Goal: Transaction & Acquisition: Purchase product/service

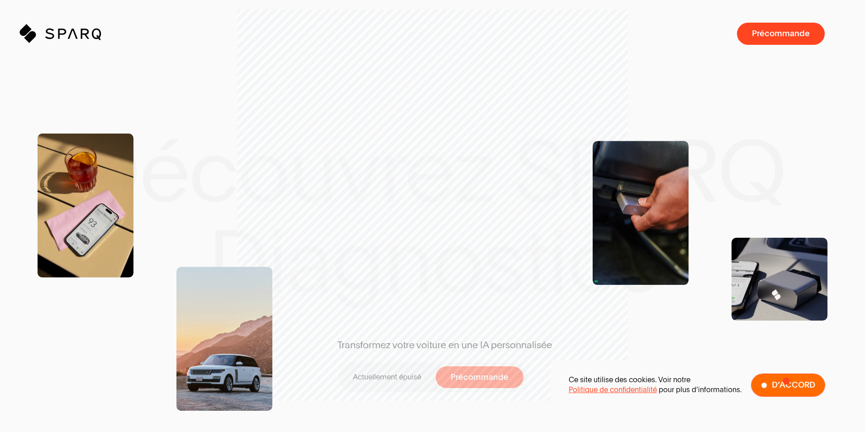
click at [787, 381] on span "D’accord" at bounding box center [793, 385] width 43 height 9
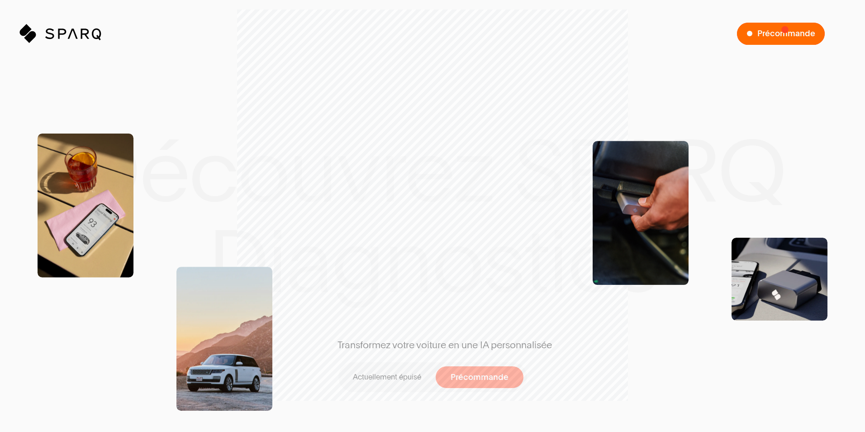
click at [785, 29] on span "Précommande" at bounding box center [787, 33] width 58 height 9
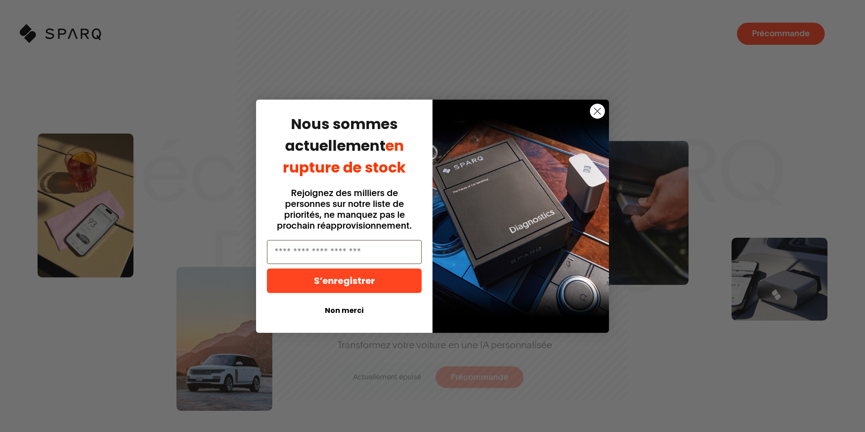
click at [599, 112] on icon "Fermer la boîte de dialogue" at bounding box center [598, 111] width 6 height 6
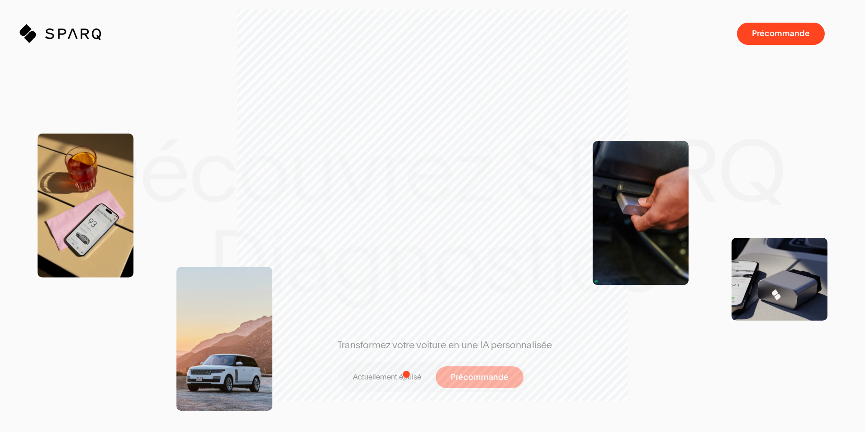
click at [406, 374] on p "Actuellement épuisé" at bounding box center [387, 377] width 68 height 10
click at [362, 373] on p "Actuellement épuisé" at bounding box center [387, 377] width 68 height 10
click at [475, 380] on span "Précommande" at bounding box center [485, 377] width 58 height 9
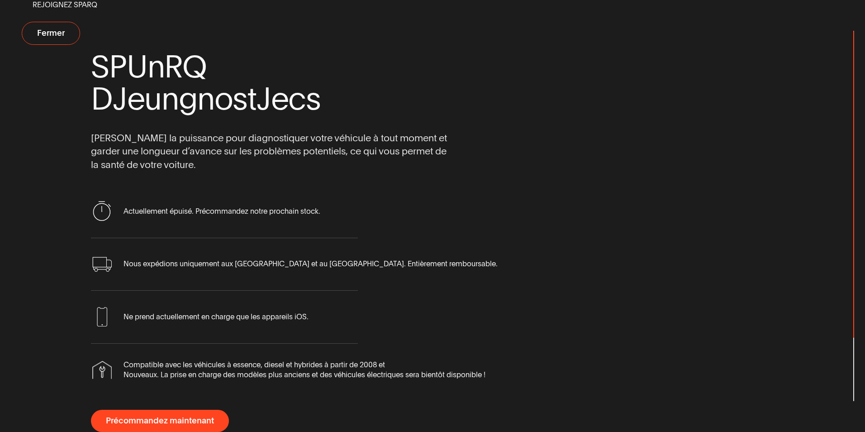
scroll to position [14, 0]
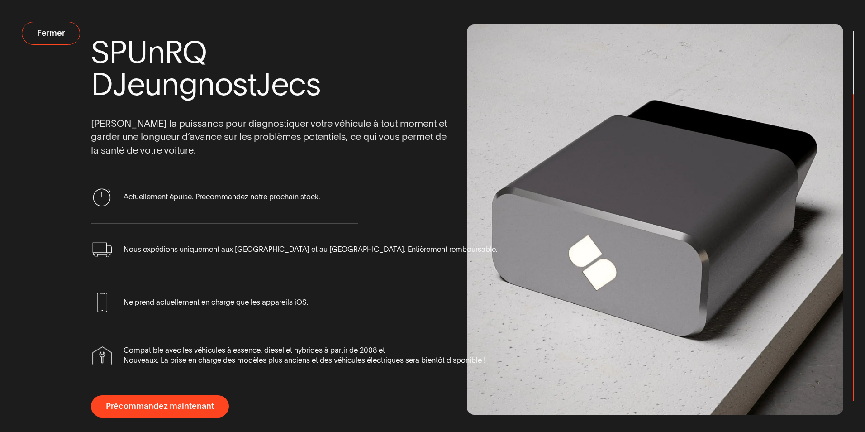
click at [855, 426] on div "Rejoignez Sparq S P Un R Q D Je un g n o s t Je c s [PERSON_NAME] la puissance …" at bounding box center [432, 216] width 865 height 432
click at [143, 405] on span "Précommandez maintenant" at bounding box center [165, 406] width 108 height 9
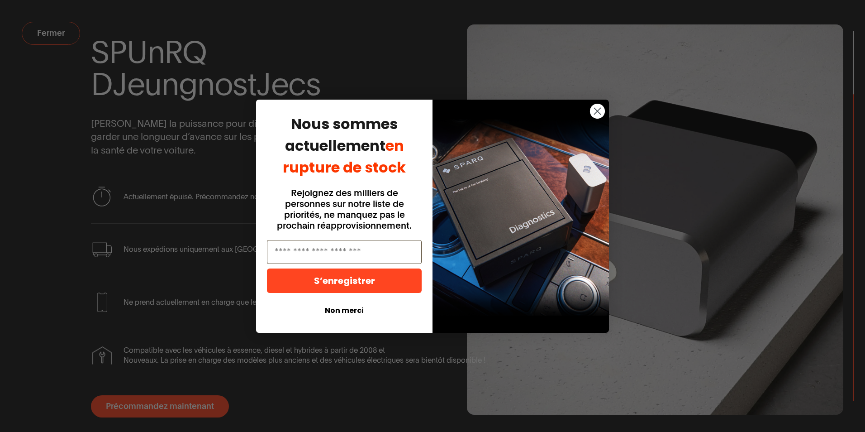
click at [598, 113] on circle "Fermer la boîte de dialogue" at bounding box center [597, 110] width 15 height 15
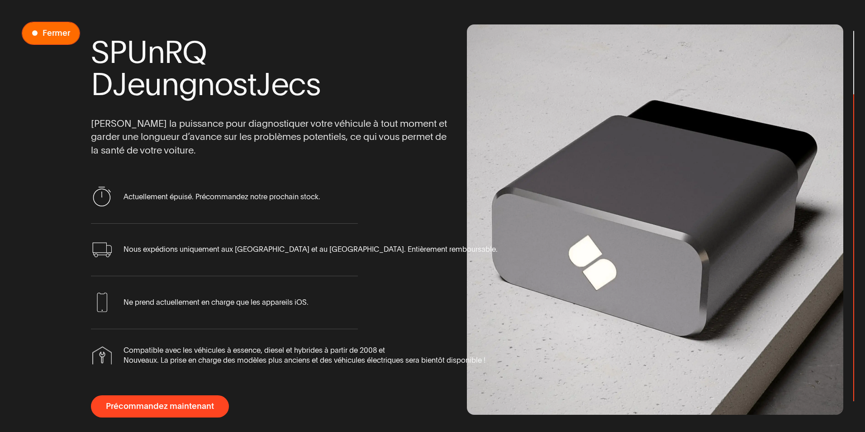
click at [61, 38] on span "Précommandez maintenant" at bounding box center [50, 33] width 57 height 22
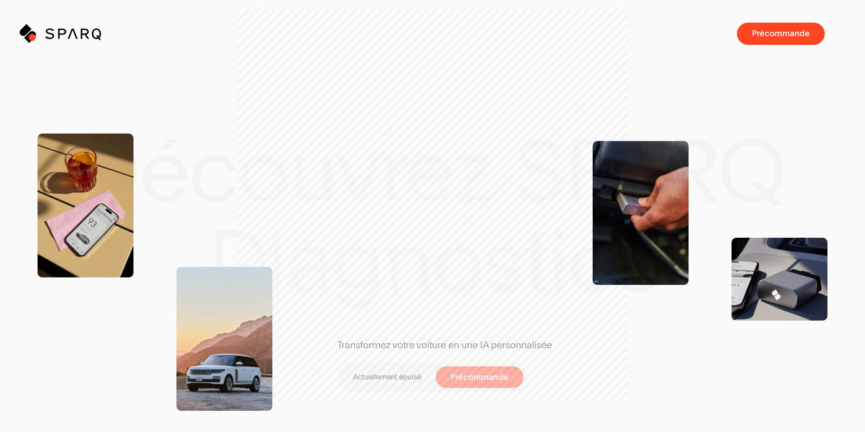
click at [32, 37] on icon at bounding box center [32, 35] width 10 height 10
click at [69, 36] on icon at bounding box center [73, 34] width 10 height 10
